Goal: Find specific page/section: Find specific page/section

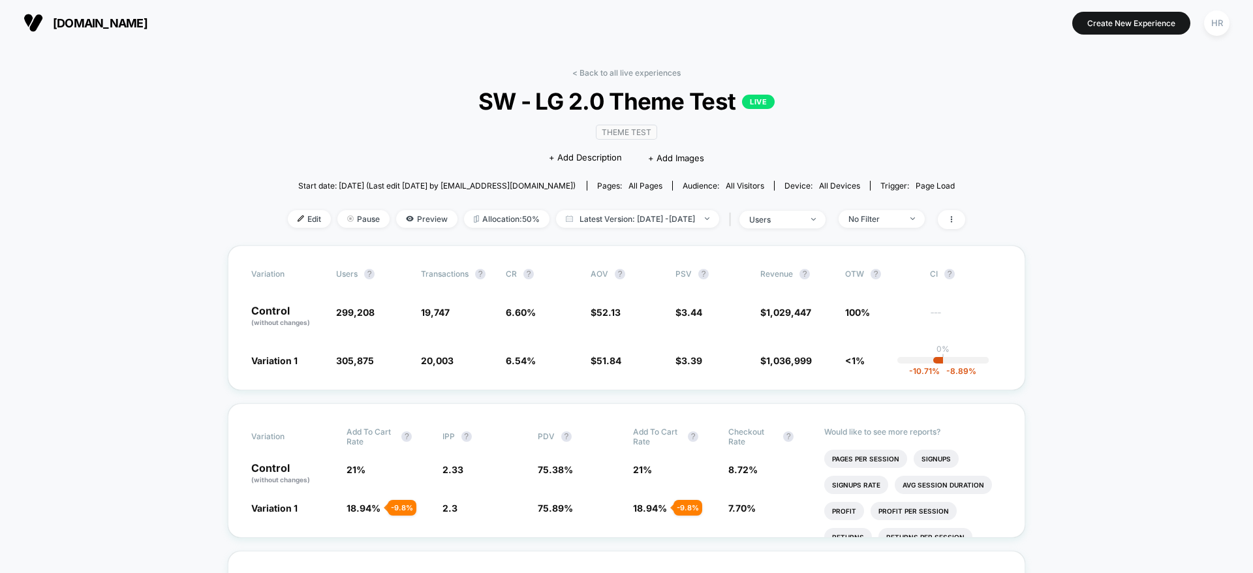
click at [653, 78] on div "< Back to all live experiences SW - LG 2.0 Theme Test LIVE Theme Test Click to …" at bounding box center [626, 156] width 677 height 177
click at [652, 69] on link "< Back to all live experiences" at bounding box center [626, 73] width 108 height 10
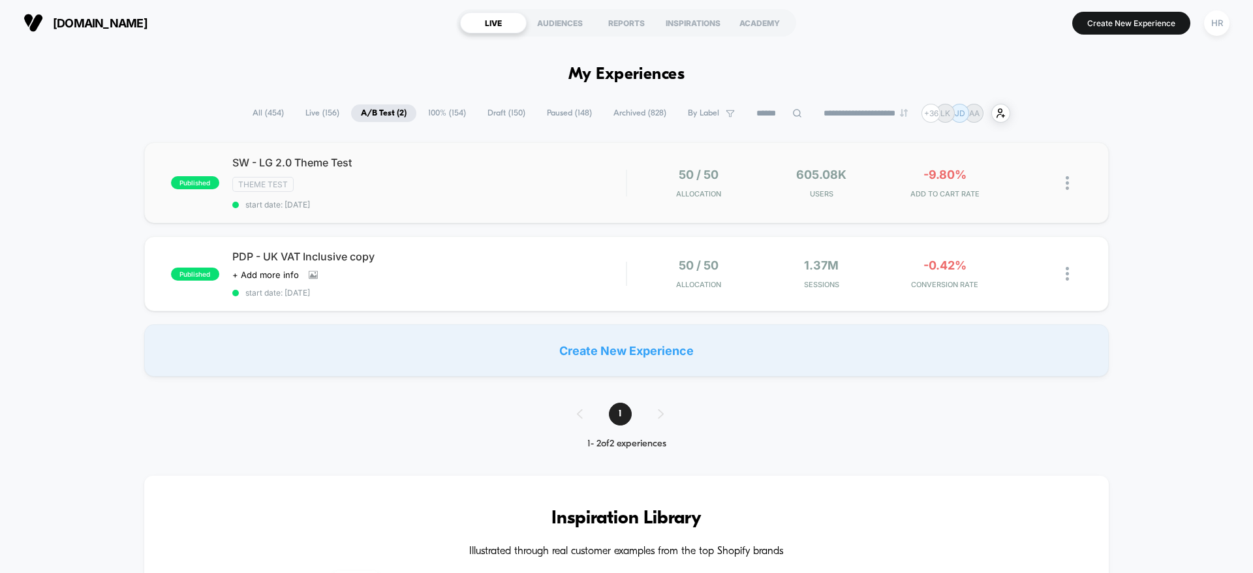
click at [502, 175] on div "SW - LG 2.0 Theme Test Theme Test start date: [DATE]" at bounding box center [428, 183] width 393 height 54
